Goal: Contribute content: Add original content to the website for others to see

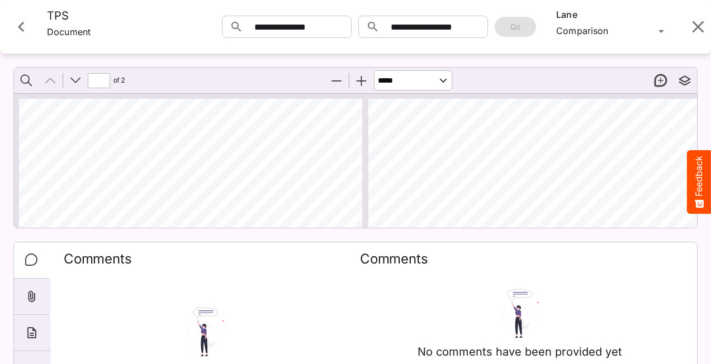
select select "******"
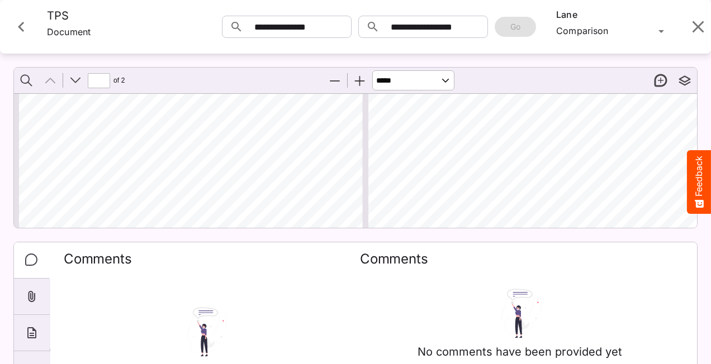
scroll to position [56, 0]
type input "*"
select select "******"
type input "*"
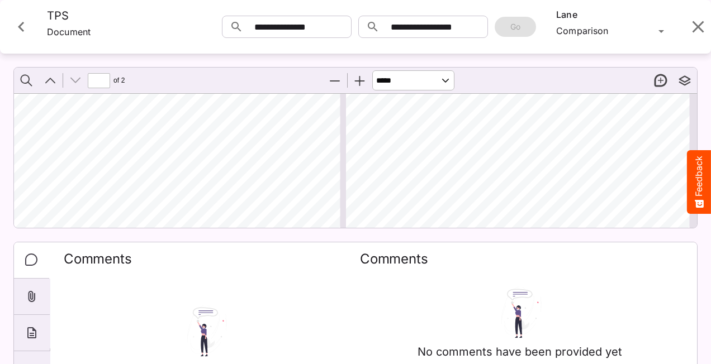
select select "******"
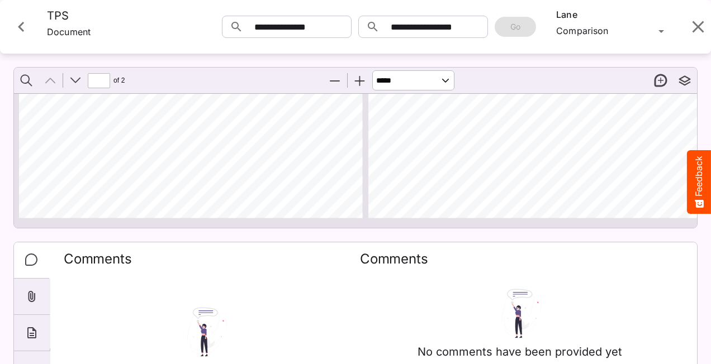
click at [19, 29] on icon "Close card" at bounding box center [21, 27] width 20 height 20
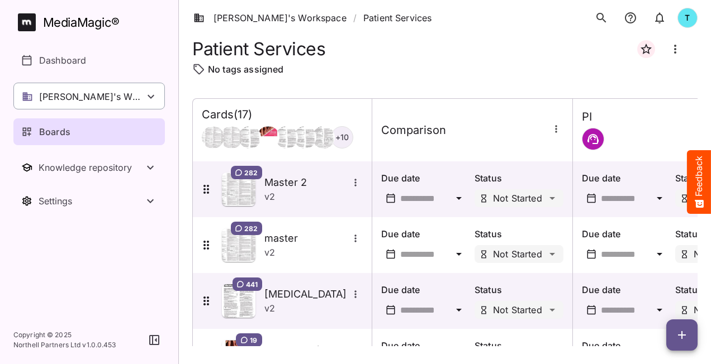
click at [153, 99] on icon at bounding box center [150, 96] width 13 height 13
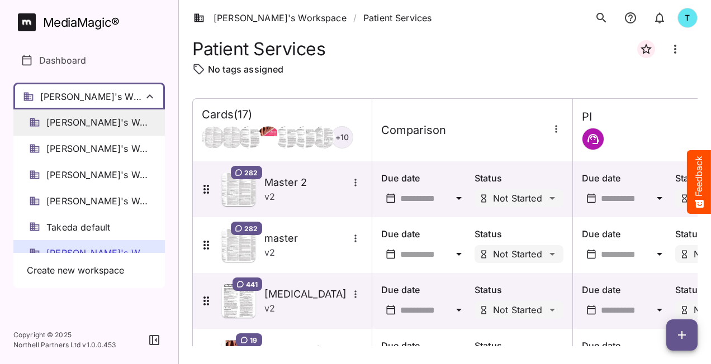
click at [82, 130] on div "[PERSON_NAME]'s Workspace" at bounding box center [88, 122] width 151 height 26
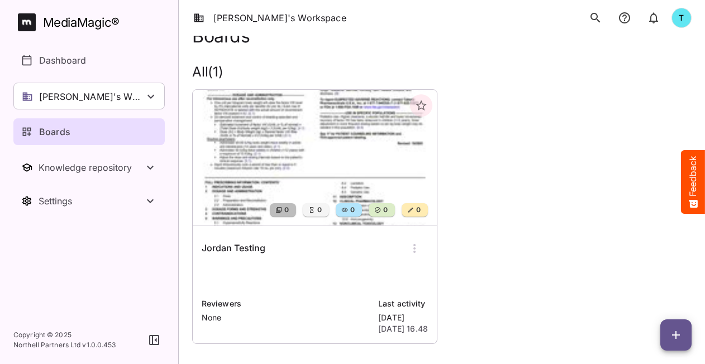
scroll to position [31, 0]
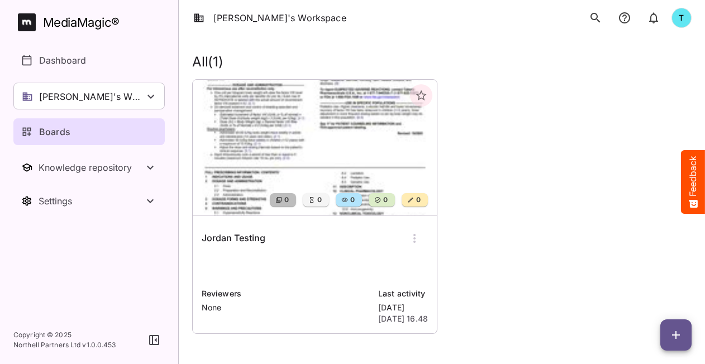
click at [276, 259] on p at bounding box center [315, 267] width 226 height 22
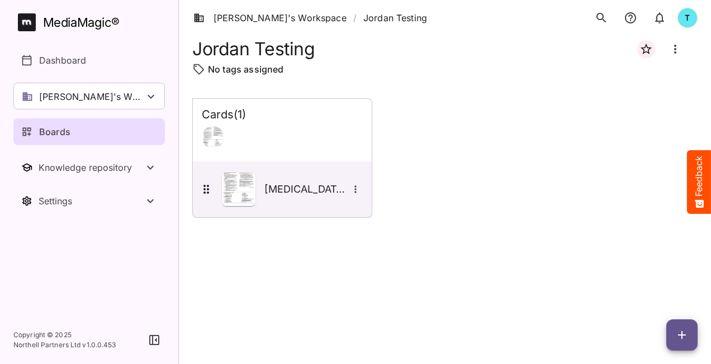
click at [674, 340] on span "button" at bounding box center [681, 334] width 31 height 13
click at [640, 268] on p "Add new card" at bounding box center [653, 263] width 60 height 13
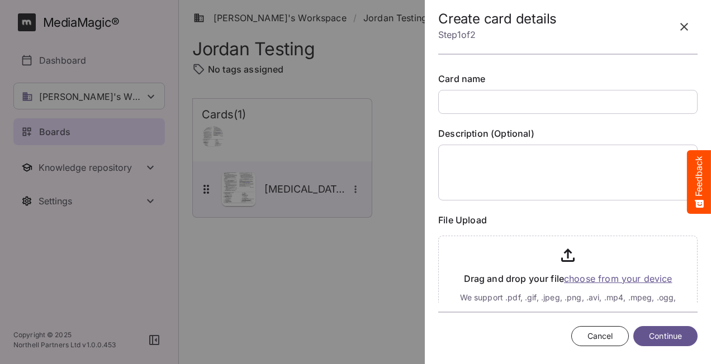
click at [639, 277] on input "file" at bounding box center [567, 277] width 259 height 93
click at [683, 27] on icon "button" at bounding box center [684, 27] width 8 height 8
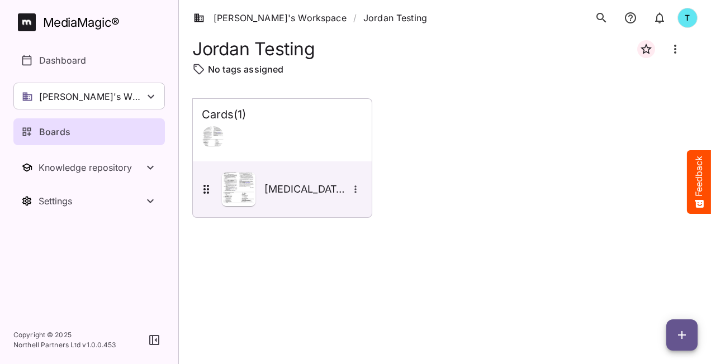
click at [297, 149] on div "Cards ( 1 )" at bounding box center [282, 130] width 179 height 63
click at [294, 144] on div at bounding box center [282, 137] width 161 height 22
click at [292, 137] on div at bounding box center [282, 137] width 161 height 22
click at [153, 95] on icon at bounding box center [150, 97] width 7 height 4
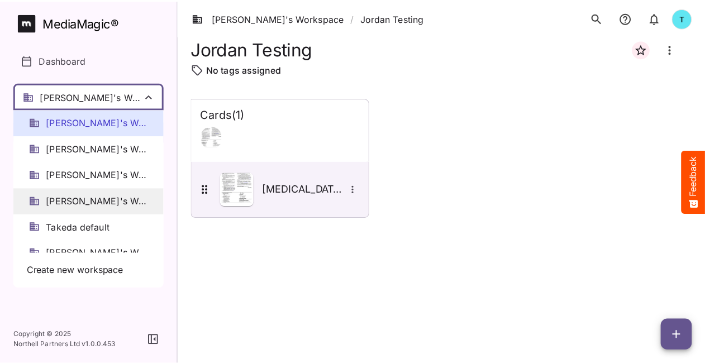
scroll to position [15, 0]
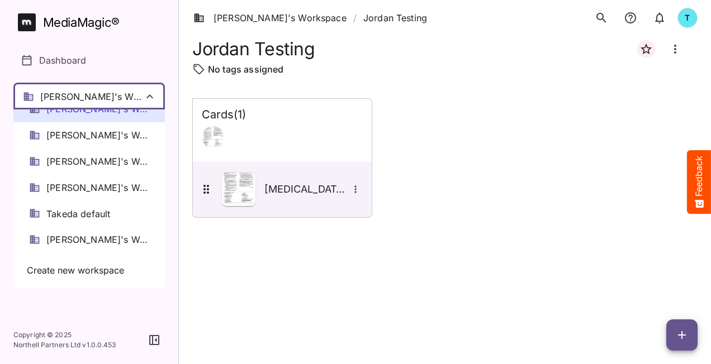
click at [87, 234] on span "[PERSON_NAME]'s Workspace" at bounding box center [97, 240] width 103 height 13
